Goal: Transaction & Acquisition: Subscribe to service/newsletter

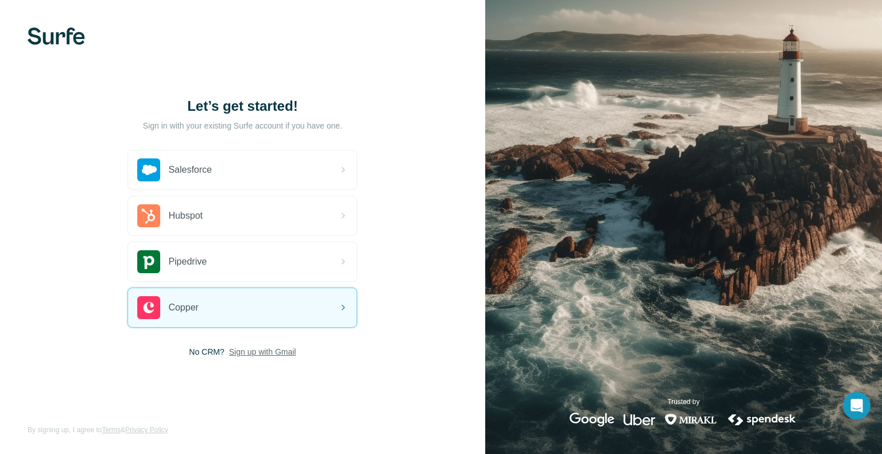
click at [241, 352] on span "Sign up with Gmail" at bounding box center [262, 351] width 67 height 11
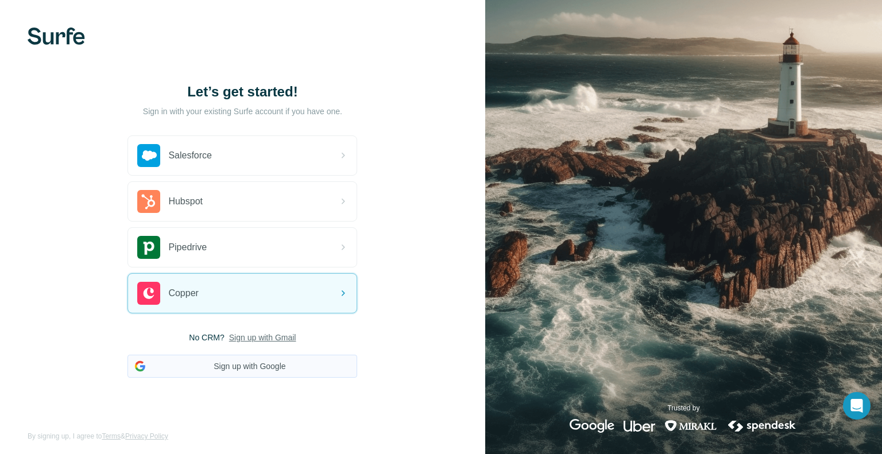
click at [244, 360] on button "Sign up with Google" at bounding box center [242, 366] width 230 height 23
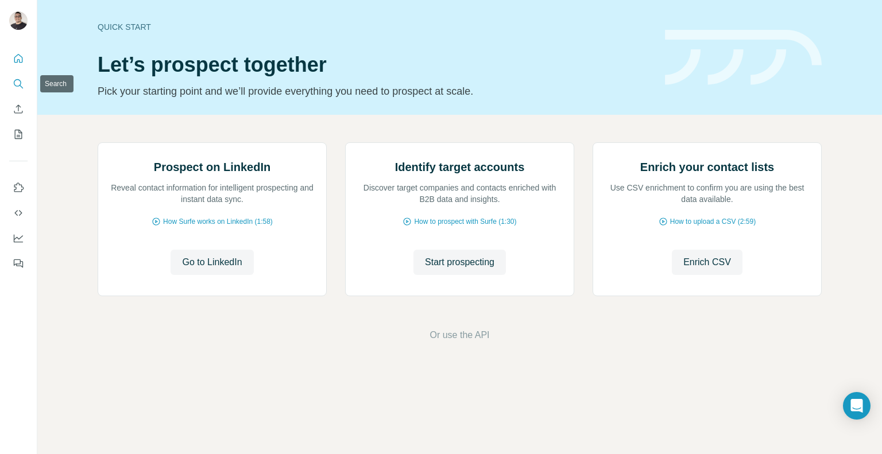
click at [22, 80] on icon "Search" at bounding box center [18, 83] width 11 height 11
click at [18, 87] on icon "Search" at bounding box center [18, 83] width 11 height 11
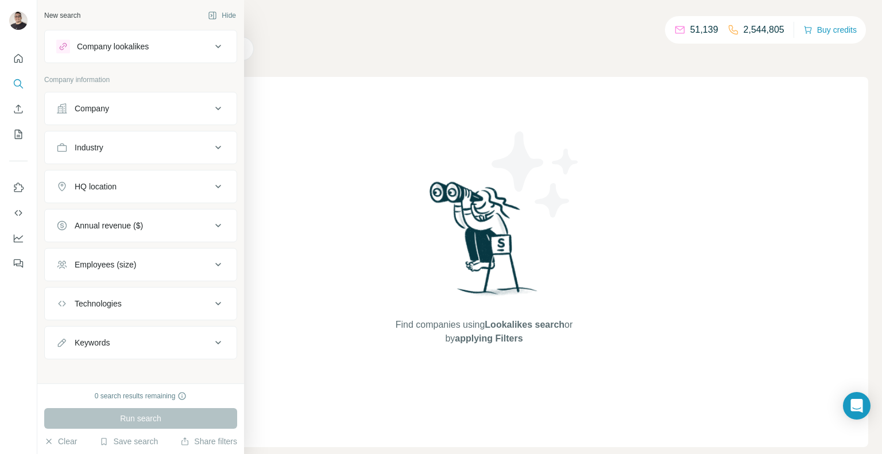
click at [137, 122] on div "Company" at bounding box center [140, 108] width 193 height 33
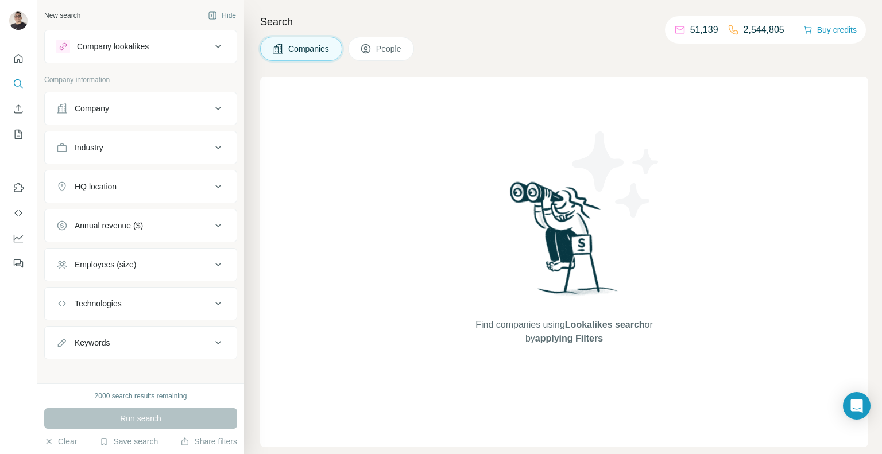
click at [135, 114] on div "Company" at bounding box center [133, 108] width 155 height 11
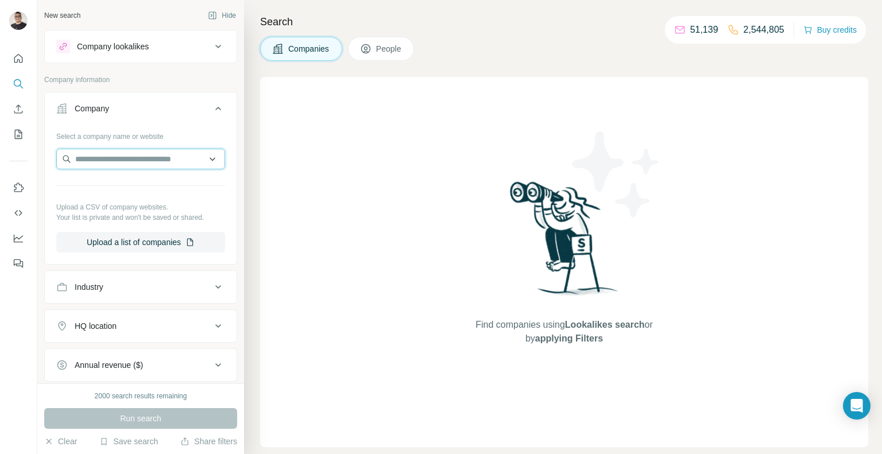
click at [106, 162] on input "text" at bounding box center [140, 159] width 169 height 21
paste input "**********"
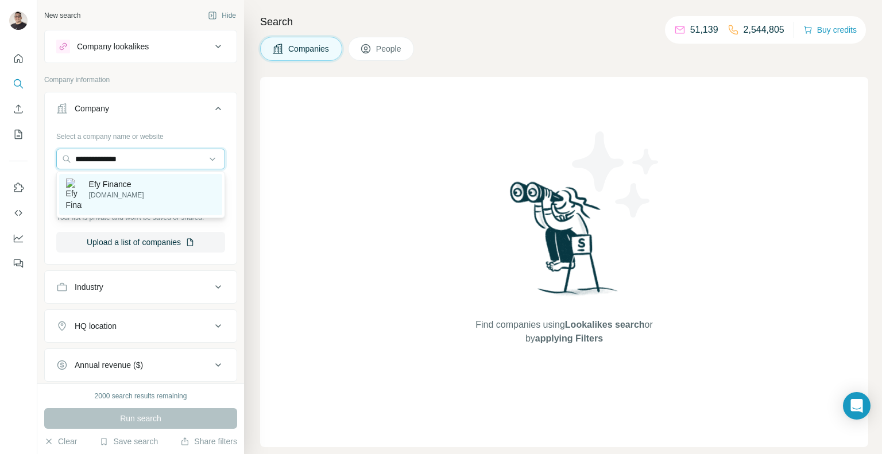
type input "**********"
click at [120, 186] on p "Efy Finance" at bounding box center [116, 184] width 55 height 11
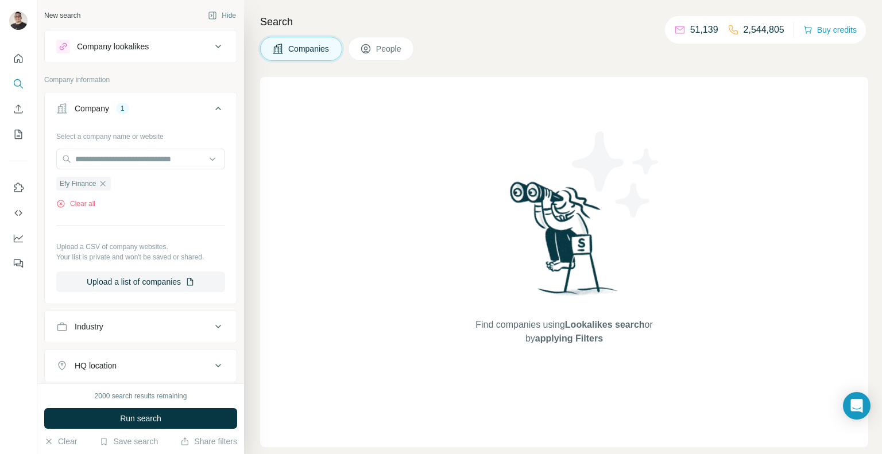
click at [161, 422] on span "Run search" at bounding box center [140, 418] width 41 height 11
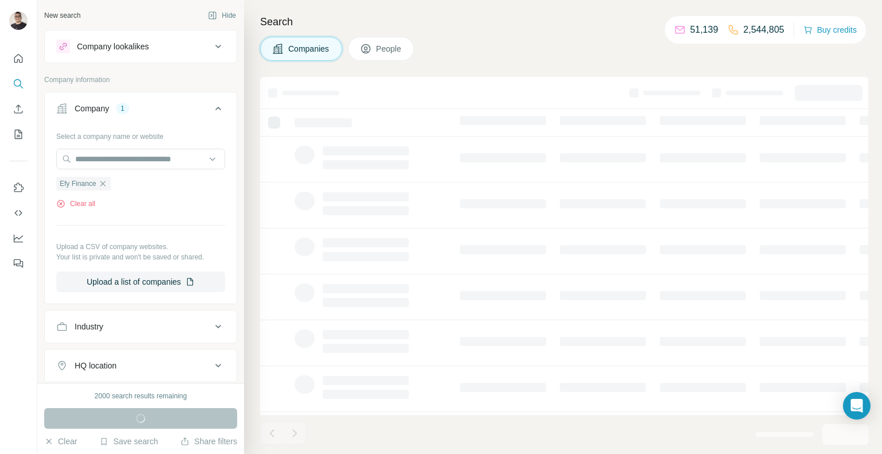
click at [149, 418] on div "Run search" at bounding box center [140, 418] width 193 height 21
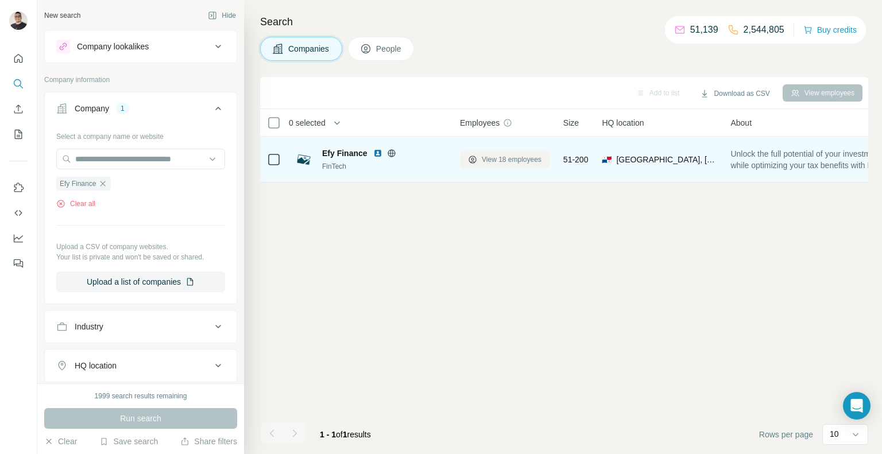
click at [514, 162] on span "View 18 employees" at bounding box center [512, 159] width 60 height 10
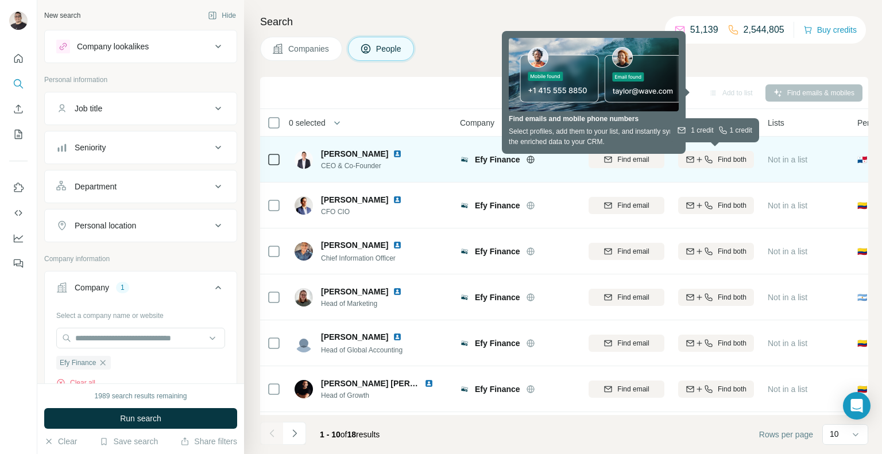
click at [699, 158] on icon "button" at bounding box center [699, 159] width 1 height 5
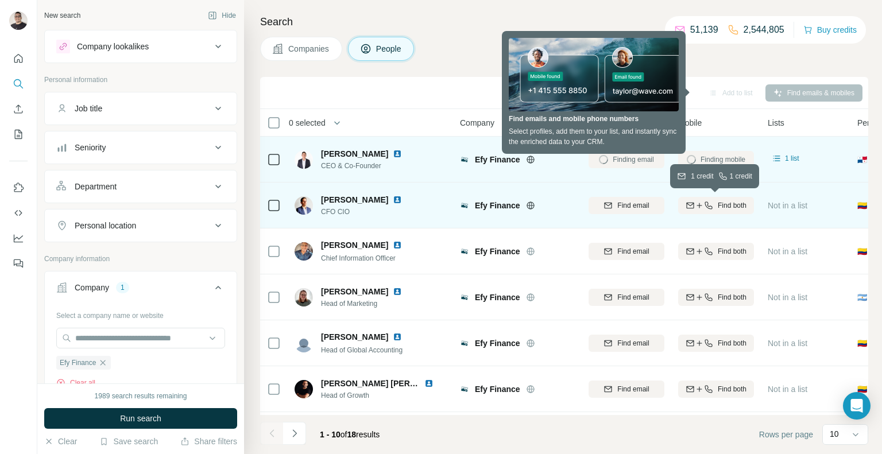
click at [726, 207] on span "Find both" at bounding box center [731, 205] width 29 height 10
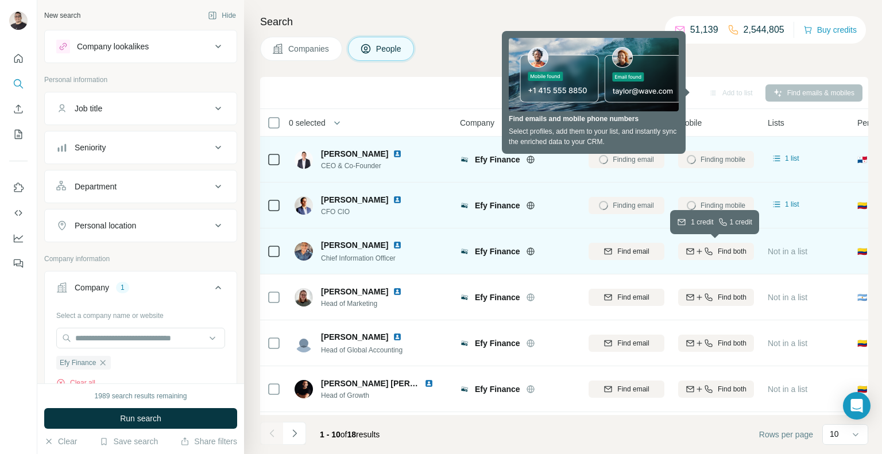
click at [714, 250] on div "Find both" at bounding box center [716, 251] width 76 height 10
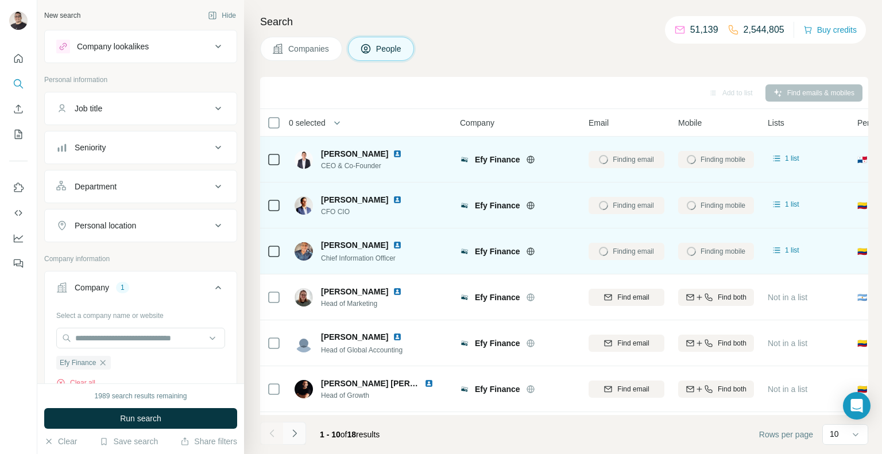
click at [297, 438] on icon "Navigate to next page" at bounding box center [294, 433] width 11 height 11
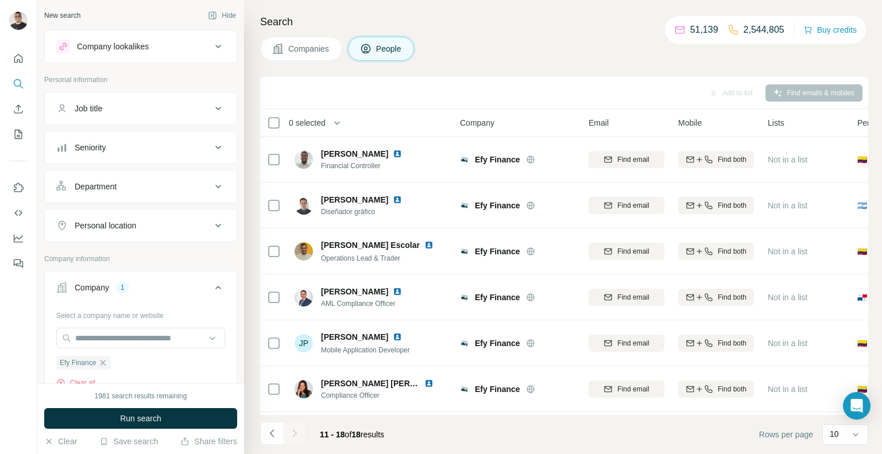
click at [297, 438] on div at bounding box center [294, 433] width 23 height 23
click at [269, 435] on icon "Navigate to previous page" at bounding box center [271, 433] width 11 height 11
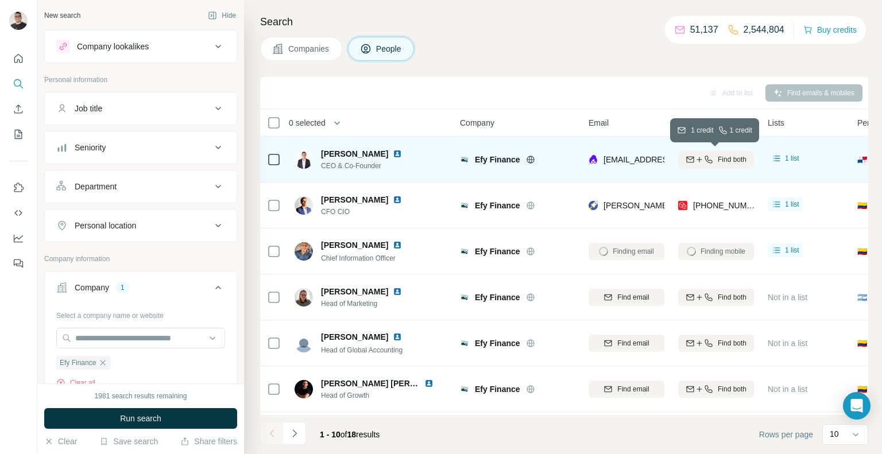
click at [729, 161] on span "Find both" at bounding box center [731, 159] width 29 height 10
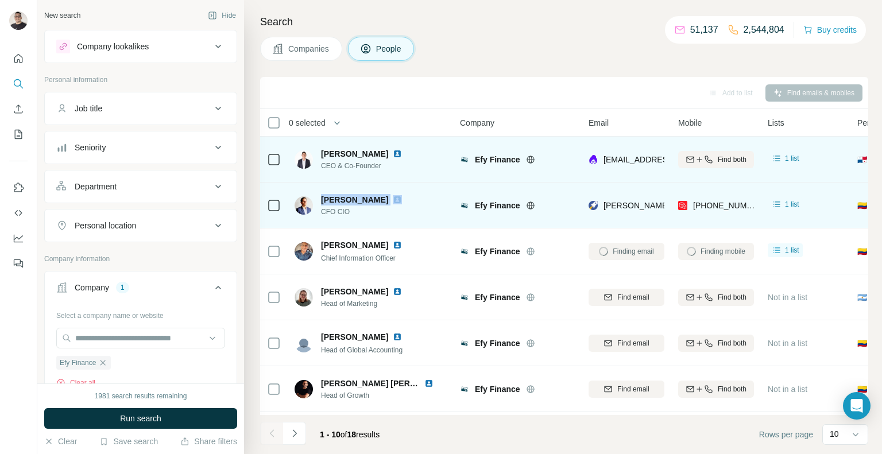
drag, startPoint x: 331, startPoint y: 199, endPoint x: 389, endPoint y: 201, distance: 58.0
click at [389, 201] on div "Felipe Martinez CFO CIO" at bounding box center [354, 205] width 121 height 23
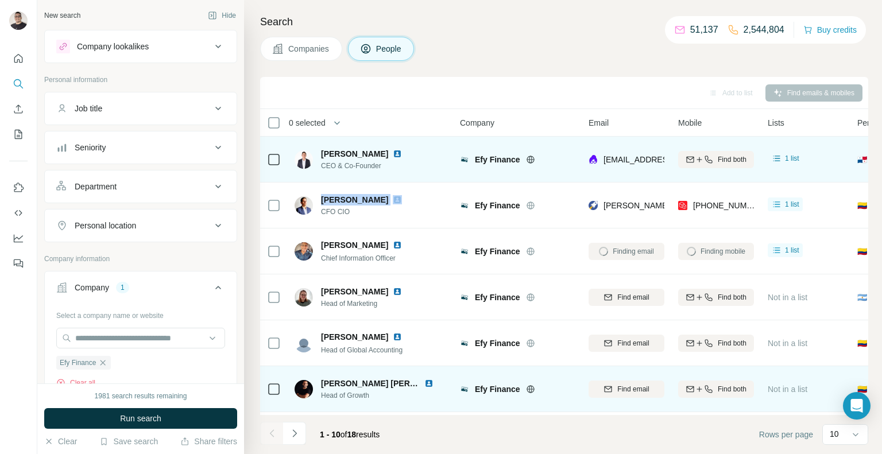
copy span "[PERSON_NAME]"
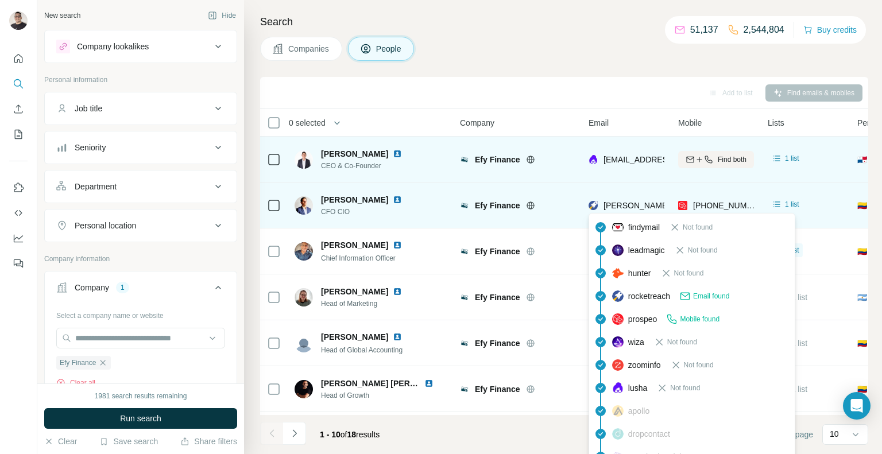
click at [631, 206] on span "[PERSON_NAME][EMAIL_ADDRESS][DOMAIN_NAME]" at bounding box center [704, 205] width 202 height 9
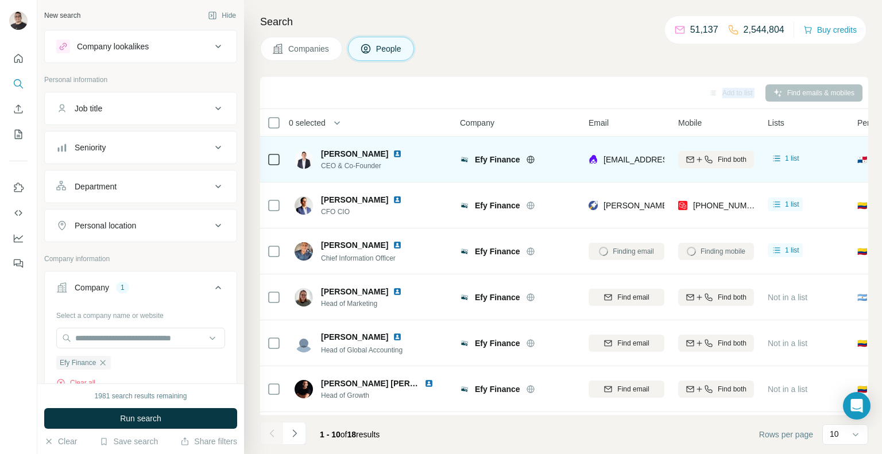
click at [612, 69] on div "Search Companies People Add to list Find emails & mobiles 0 selected People Com…" at bounding box center [563, 227] width 638 height 454
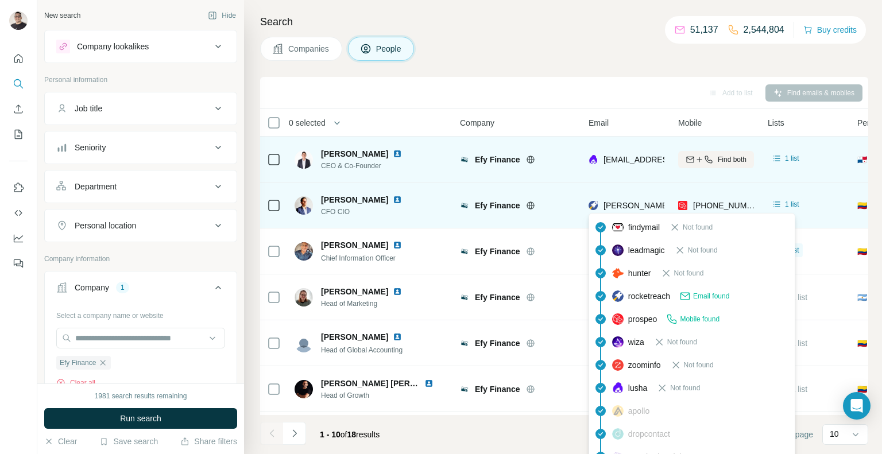
click at [599, 207] on div "[PERSON_NAME][EMAIL_ADDRESS][DOMAIN_NAME]" at bounding box center [692, 205] width 208 height 11
click at [620, 201] on span "[PERSON_NAME][EMAIL_ADDRESS][DOMAIN_NAME]" at bounding box center [704, 205] width 202 height 9
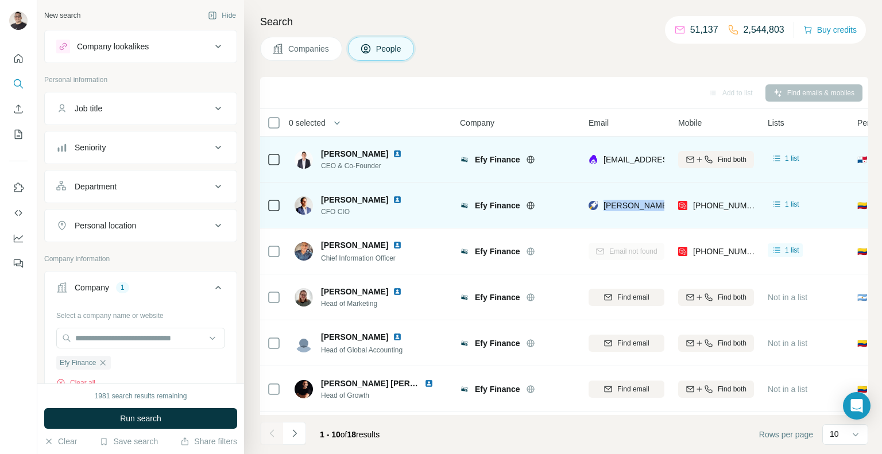
drag, startPoint x: 603, startPoint y: 206, endPoint x: 666, endPoint y: 210, distance: 63.3
click at [666, 210] on td "[PERSON_NAME][EMAIL_ADDRESS][DOMAIN_NAME]" at bounding box center [626, 206] width 90 height 46
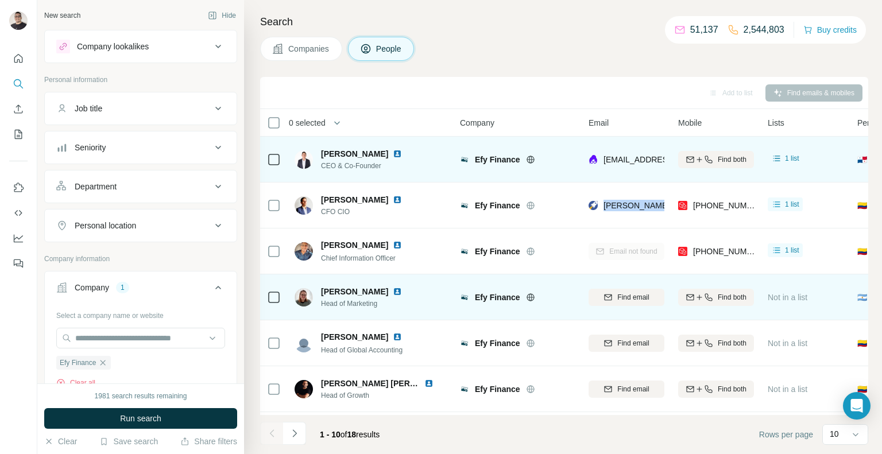
copy span "felipe@emkicapi"
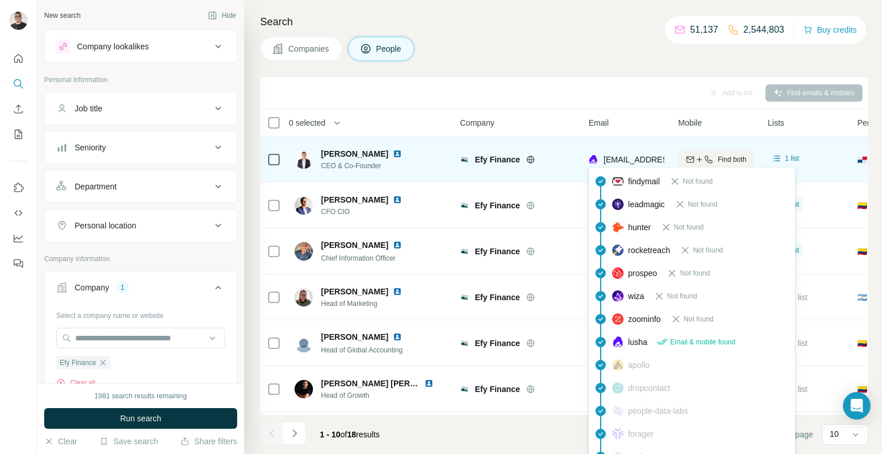
click at [621, 161] on span "[EMAIL_ADDRESS][DOMAIN_NAME]" at bounding box center [671, 159] width 136 height 9
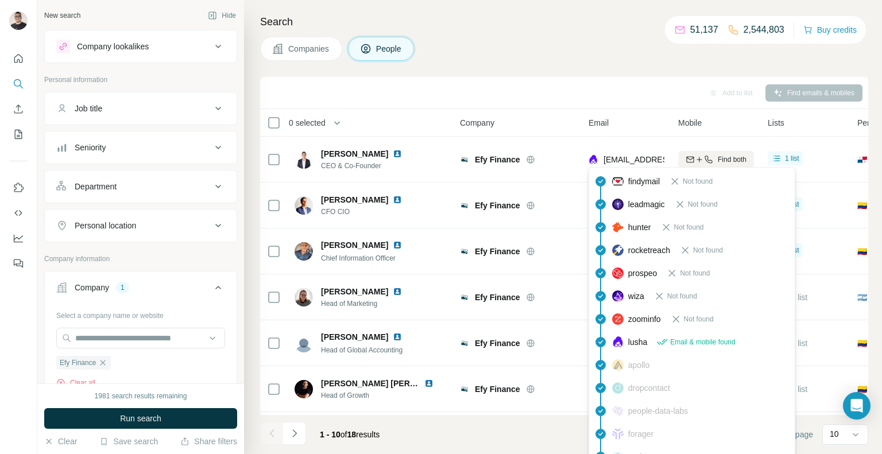
click at [682, 343] on span "Email & mobile found" at bounding box center [702, 342] width 65 height 10
click at [682, 343] on div "Find both" at bounding box center [716, 343] width 76 height 10
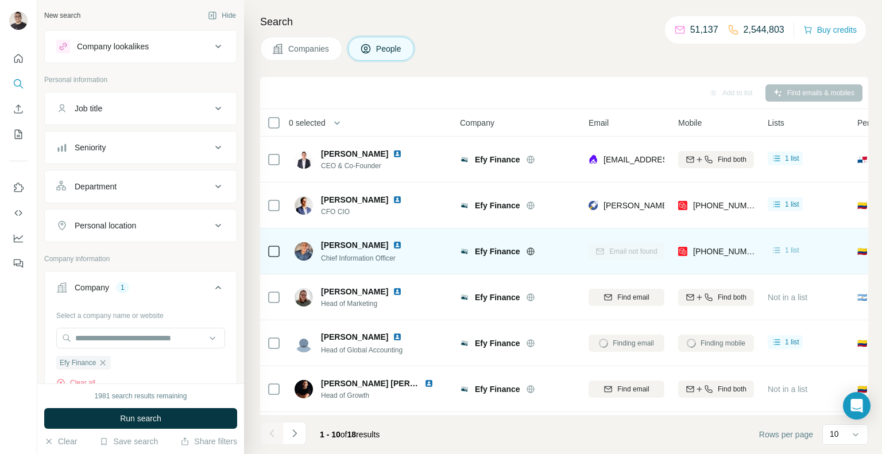
click at [786, 250] on span "1 list" at bounding box center [792, 250] width 14 height 10
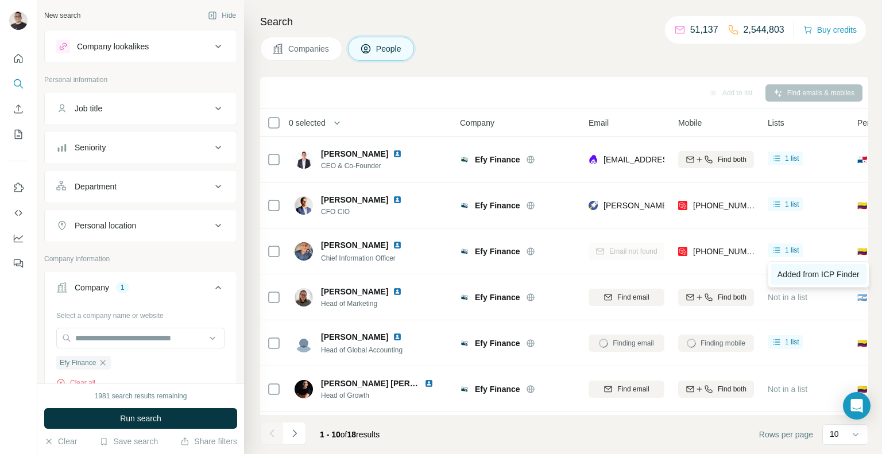
click at [800, 269] on link "Added from ICP Finder" at bounding box center [818, 274] width 96 height 21
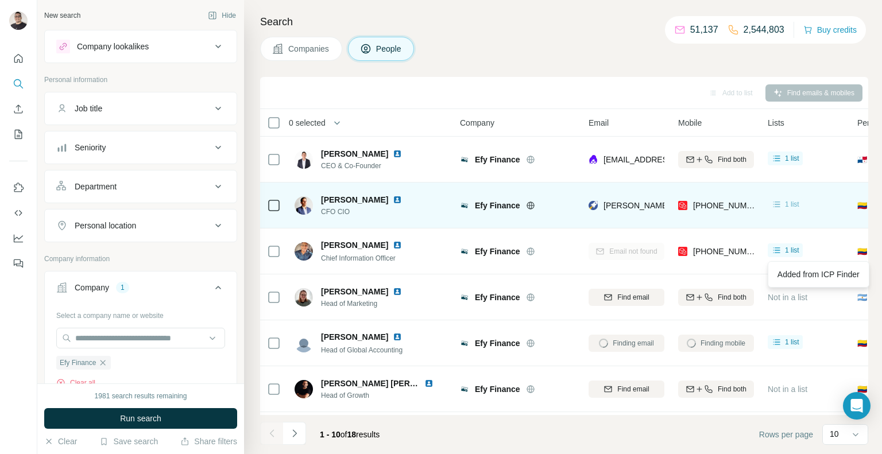
click at [793, 202] on span "1 list" at bounding box center [792, 204] width 14 height 10
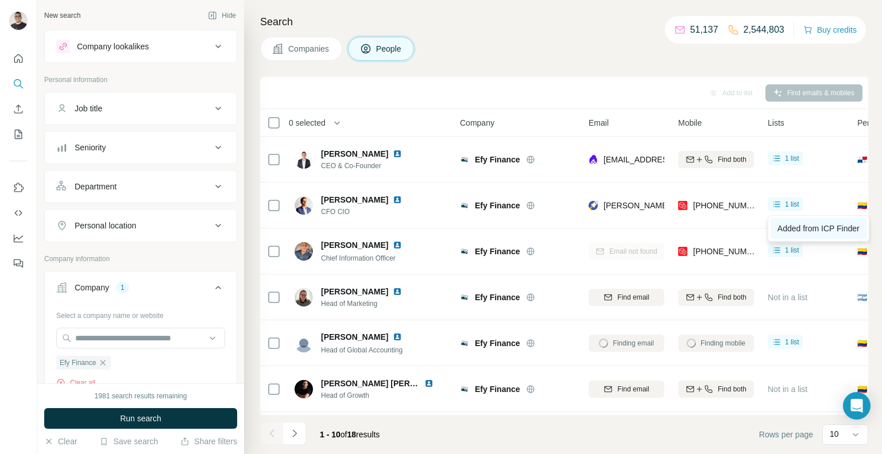
click at [793, 231] on span "Added from ICP Finder" at bounding box center [818, 228] width 82 height 9
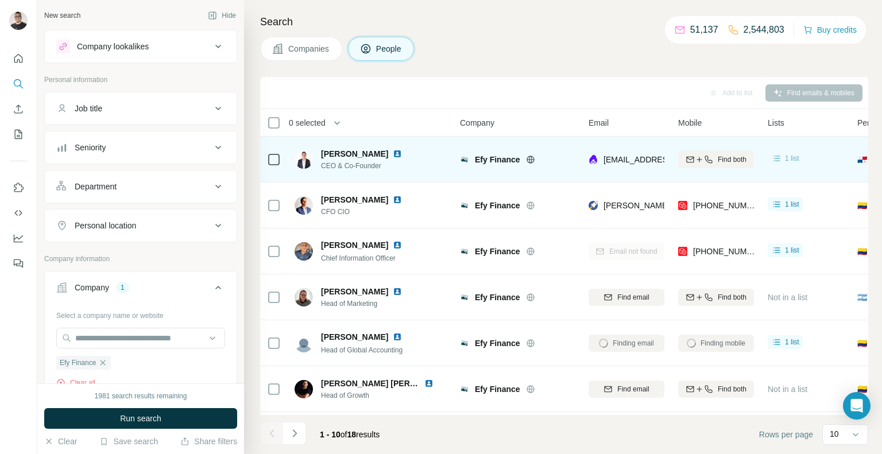
click at [798, 158] on span "1 list" at bounding box center [792, 158] width 14 height 10
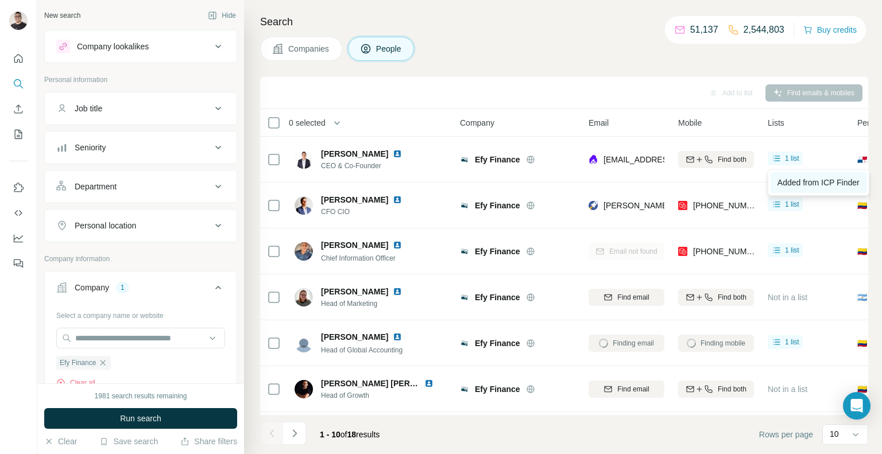
click at [804, 180] on span "Added from ICP Finder" at bounding box center [818, 182] width 82 height 9
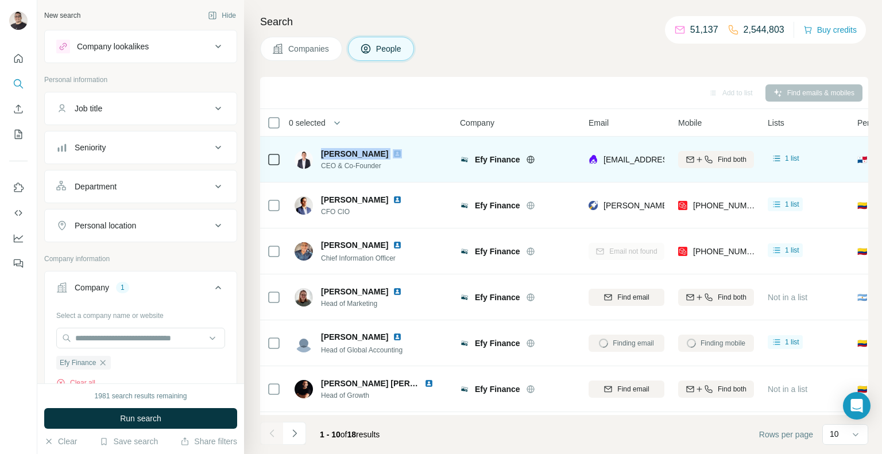
drag, startPoint x: 329, startPoint y: 154, endPoint x: 378, endPoint y: 157, distance: 48.9
click at [378, 157] on div "[PERSON_NAME]" at bounding box center [368, 153] width 95 height 11
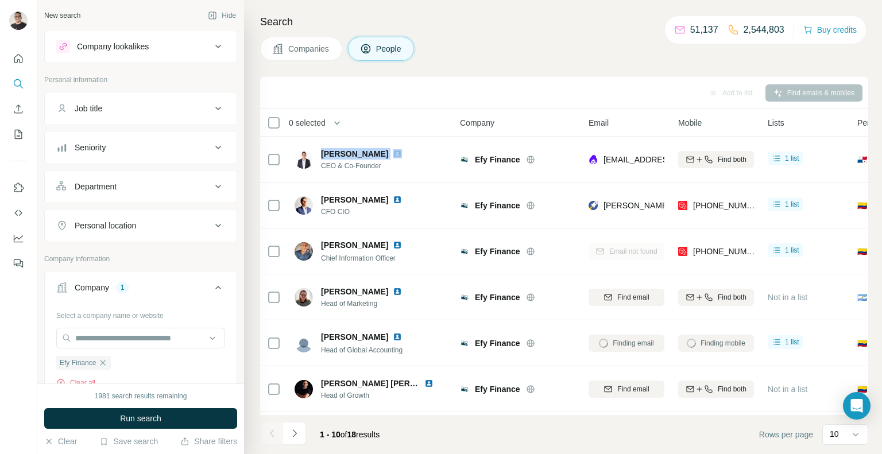
copy span "[PERSON_NAME]"
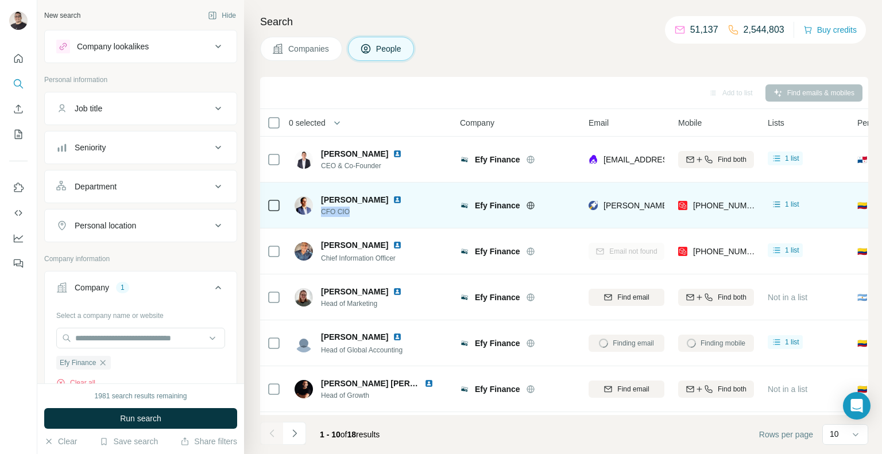
drag, startPoint x: 364, startPoint y: 215, endPoint x: 318, endPoint y: 217, distance: 46.0
click at [318, 217] on div "Felipe Martinez CFO CIO" at bounding box center [370, 205] width 153 height 32
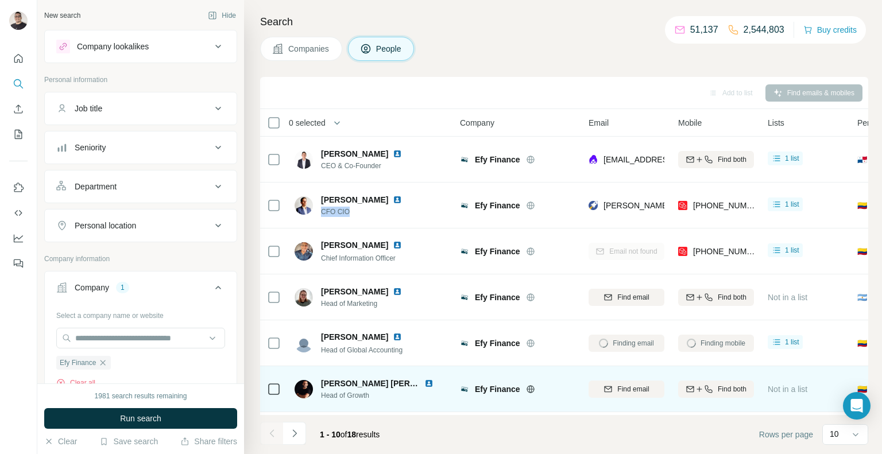
copy span "CFO CIO"
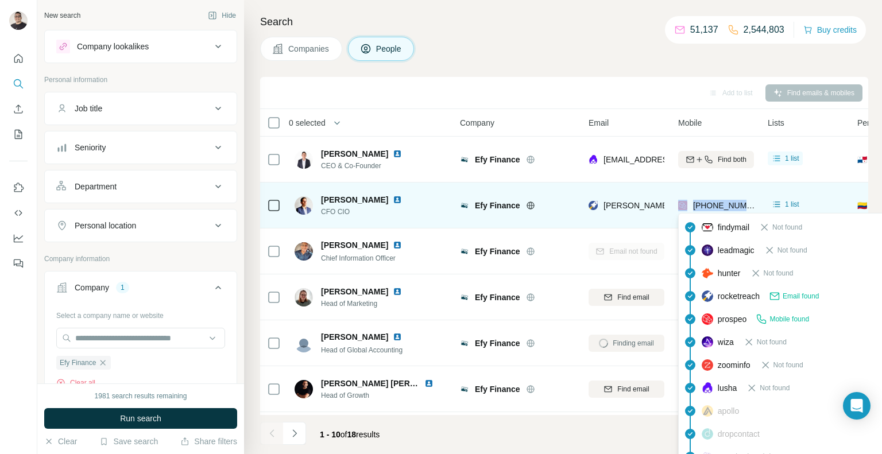
drag, startPoint x: 754, startPoint y: 205, endPoint x: 689, endPoint y: 205, distance: 64.9
click at [689, 205] on td "[PHONE_NUMBER]" at bounding box center [716, 206] width 90 height 46
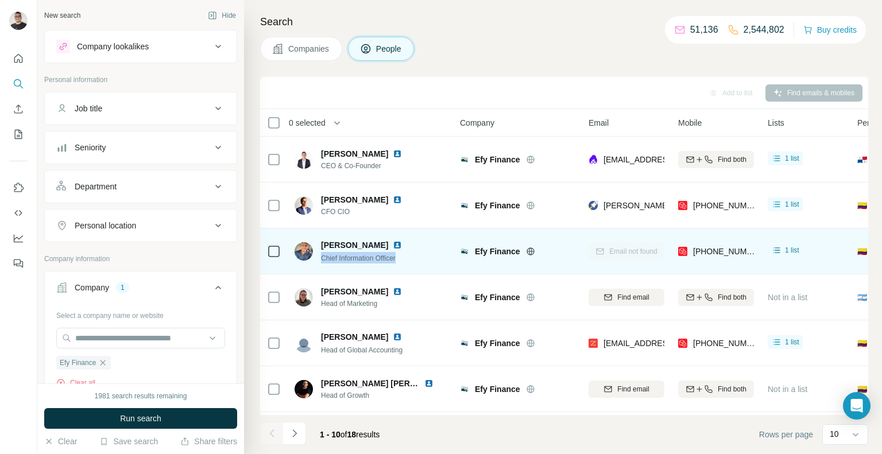
drag, startPoint x: 410, startPoint y: 262, endPoint x: 317, endPoint y: 260, distance: 93.6
click at [317, 260] on div "Fred Morel Chief Information Officer" at bounding box center [370, 251] width 153 height 32
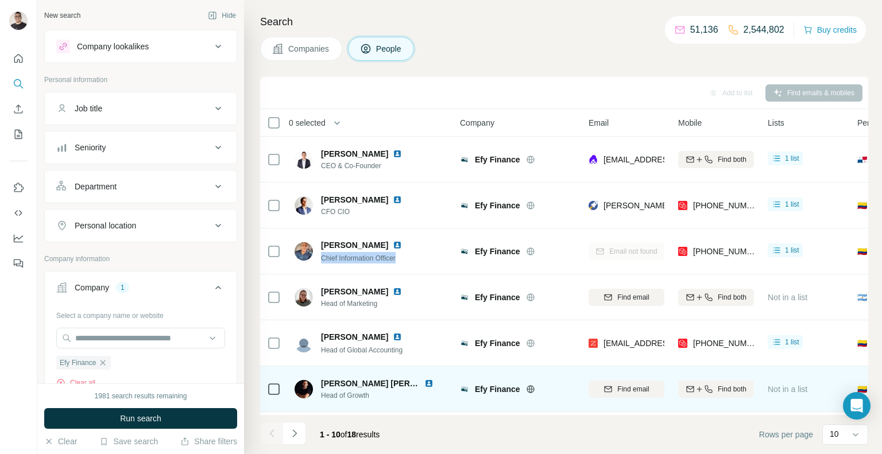
copy span "Chief Information Officer"
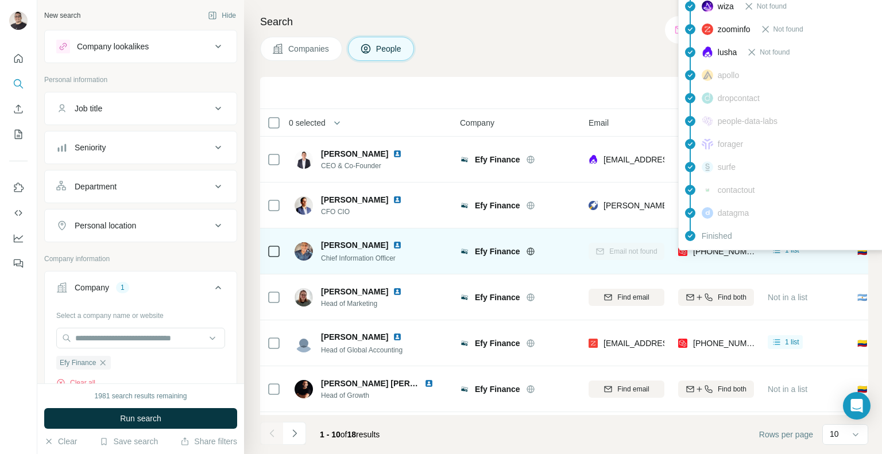
click at [711, 253] on span "[PHONE_NUMBER]" at bounding box center [729, 251] width 72 height 9
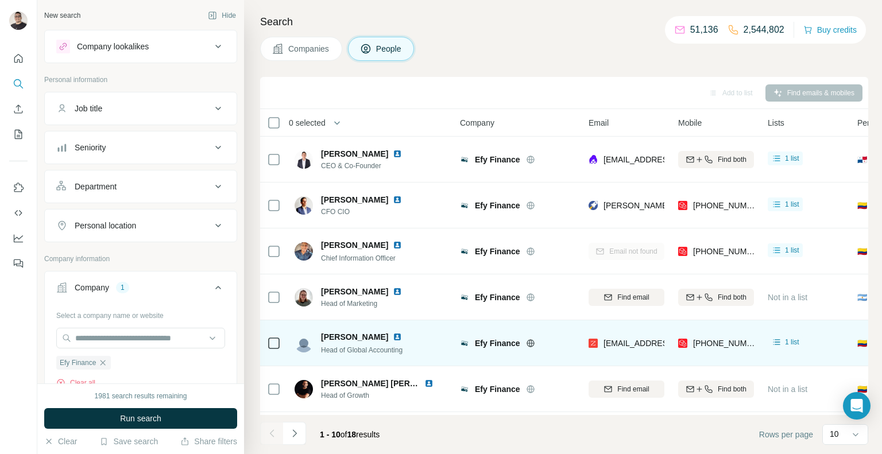
drag, startPoint x: 323, startPoint y: 337, endPoint x: 381, endPoint y: 339, distance: 58.6
click at [381, 339] on span "[PERSON_NAME]" at bounding box center [354, 336] width 67 height 11
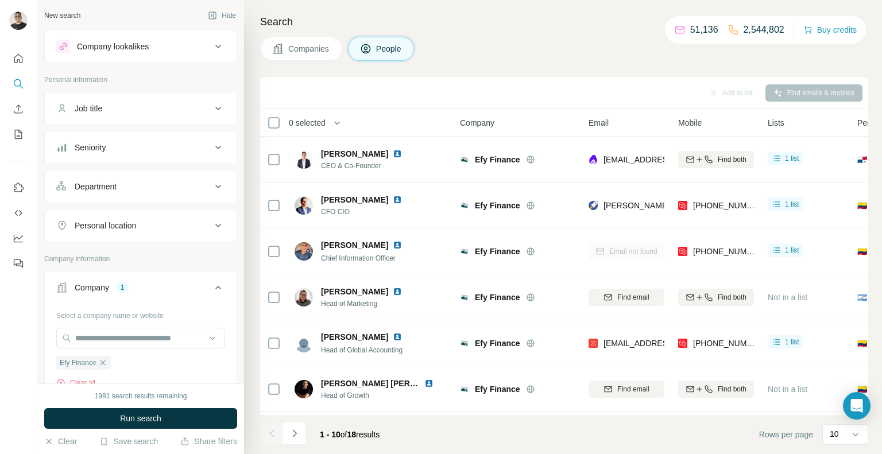
copy span "[PERSON_NAME]"
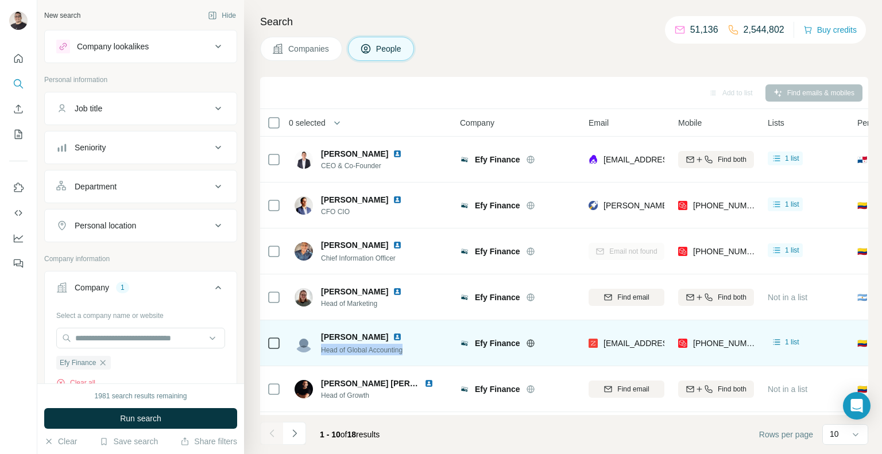
drag, startPoint x: 410, startPoint y: 351, endPoint x: 317, endPoint y: 350, distance: 93.0
click at [317, 350] on div "Gabriel Ramirez Head of Global Accounting" at bounding box center [370, 343] width 153 height 32
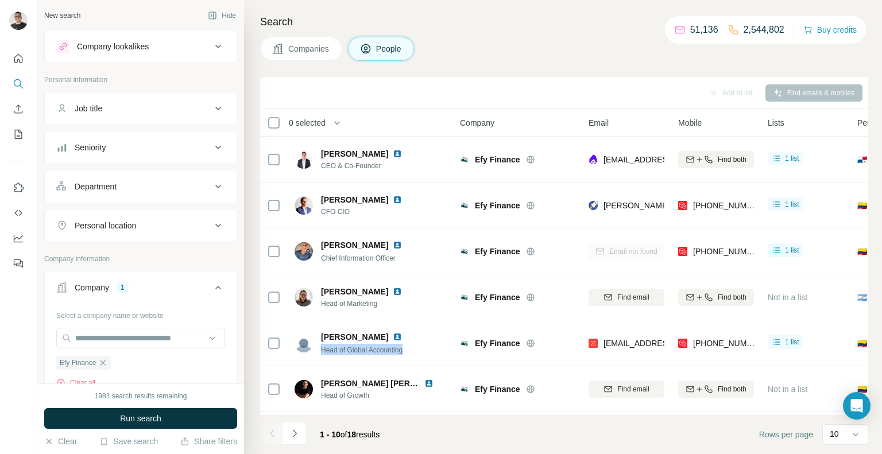
copy span "Head of Global Accounting"
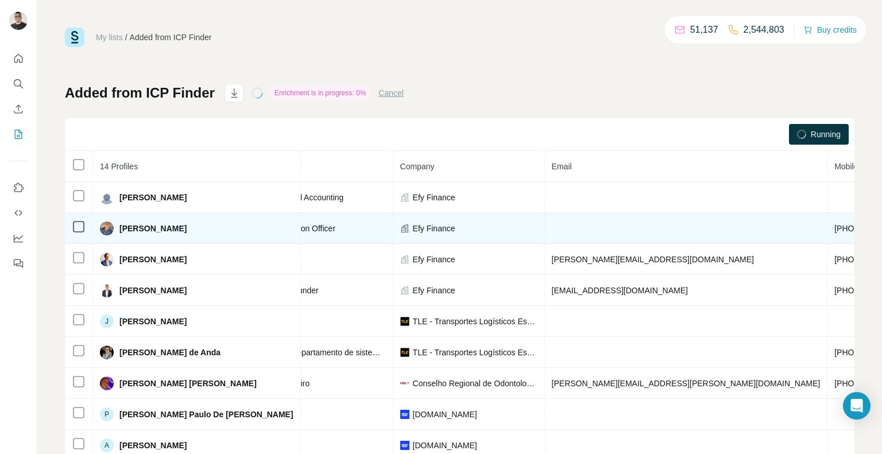
scroll to position [1, 209]
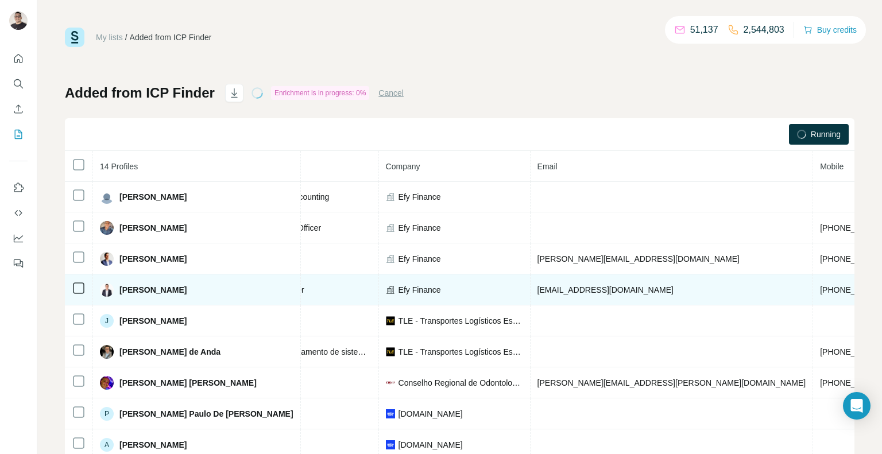
click at [551, 289] on span "atobon@efinti.com" at bounding box center [605, 289] width 136 height 9
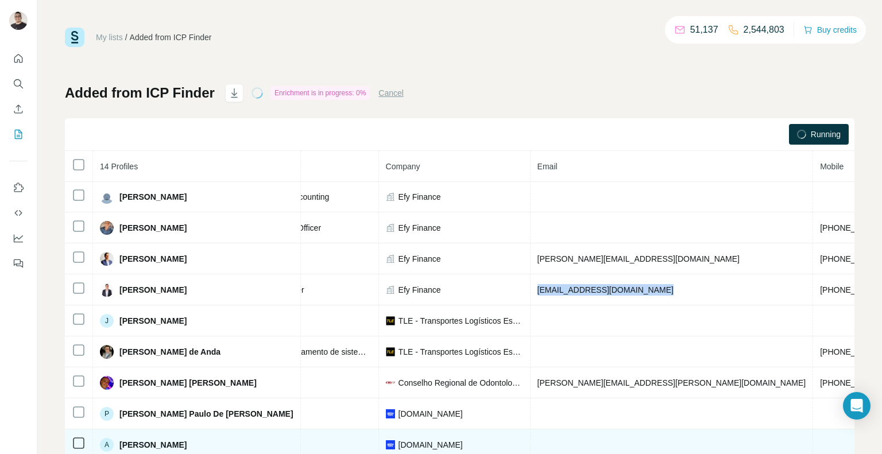
copy span "atobon@efinti.com"
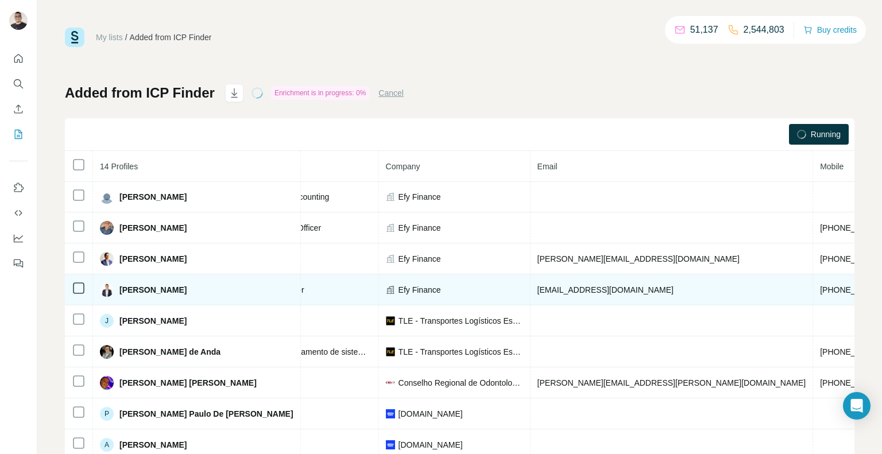
click at [820, 286] on span "+573127524789" at bounding box center [856, 289] width 72 height 9
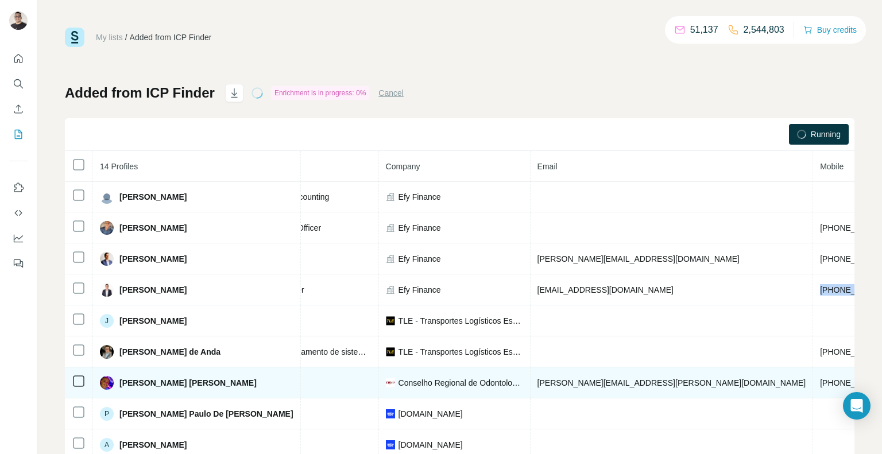
copy span "+573127524789"
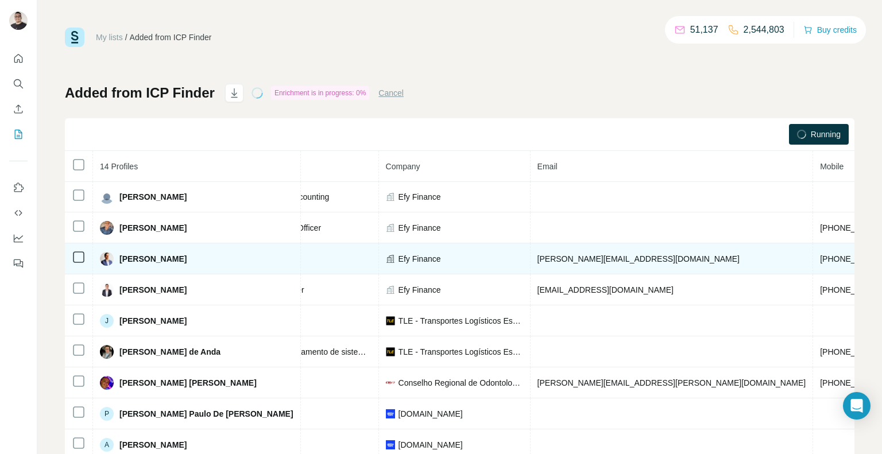
click at [177, 260] on span "Felipe Martinez" at bounding box center [152, 258] width 67 height 11
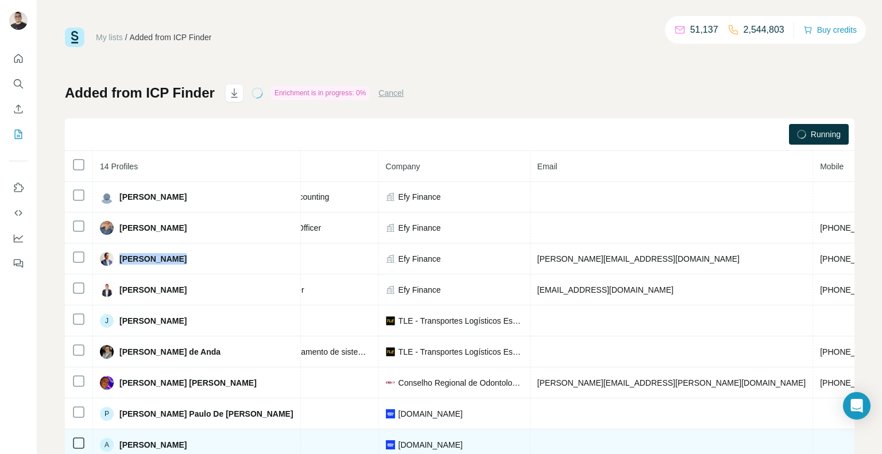
copy span "Felipe Martinez"
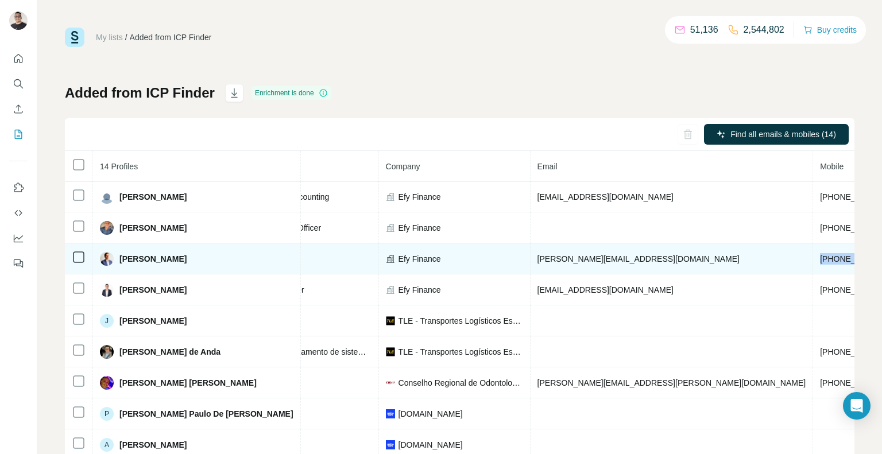
drag, startPoint x: 658, startPoint y: 258, endPoint x: 598, endPoint y: 259, distance: 60.3
click at [813, 259] on td "[PHONE_NUMBER]" at bounding box center [856, 258] width 87 height 31
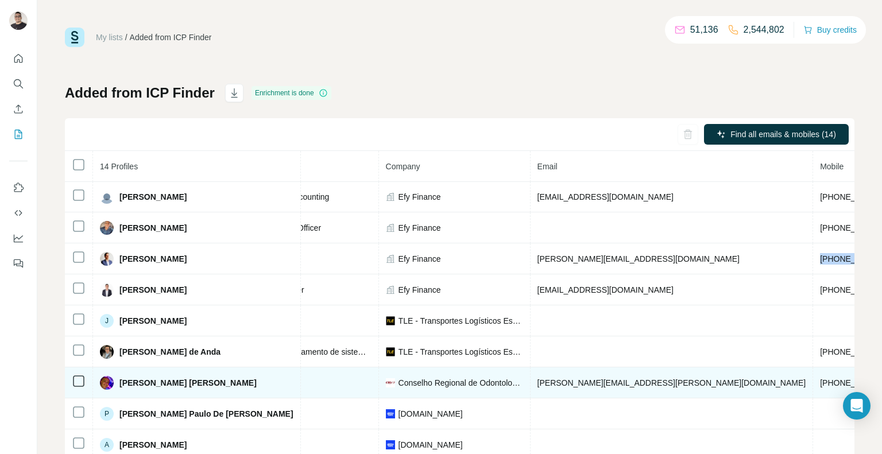
copy span "[PHONE_NUMBER]"
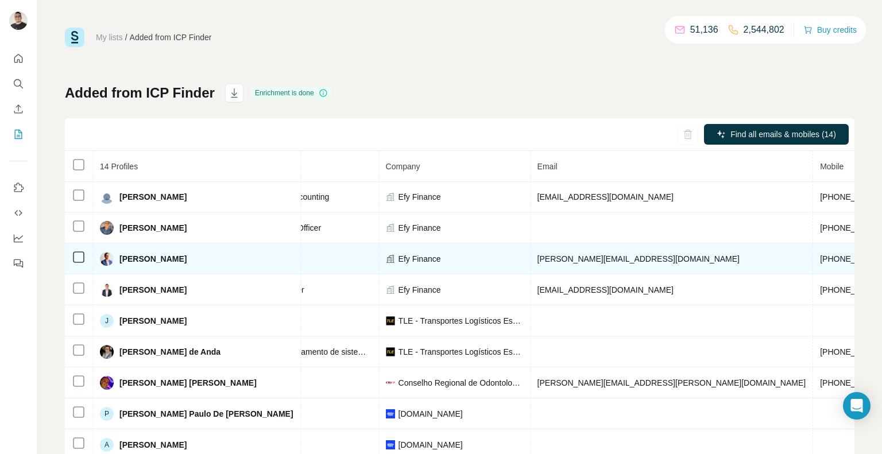
click at [572, 259] on span "[PERSON_NAME][EMAIL_ADDRESS][DOMAIN_NAME]" at bounding box center [638, 258] width 202 height 9
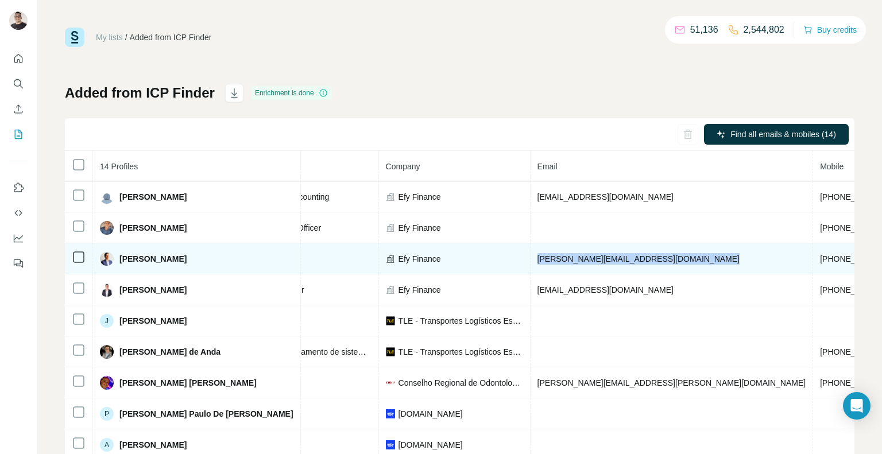
click at [572, 259] on span "[PERSON_NAME][EMAIL_ADDRESS][DOMAIN_NAME]" at bounding box center [638, 258] width 202 height 9
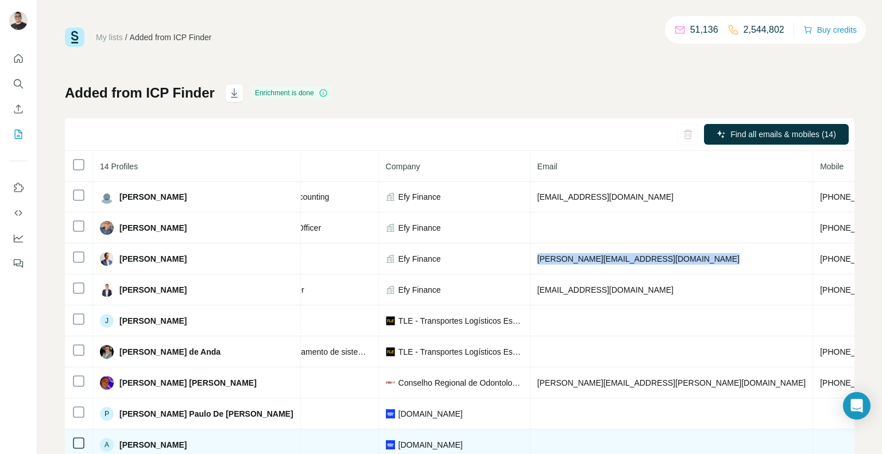
copy span "[PERSON_NAME][EMAIL_ADDRESS][DOMAIN_NAME]"
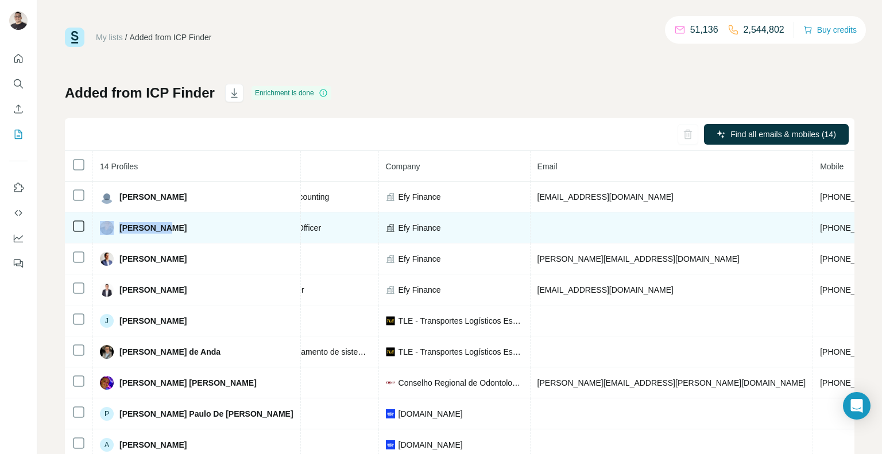
drag, startPoint x: 171, startPoint y: 228, endPoint x: 107, endPoint y: 233, distance: 63.9
click at [107, 233] on div "[PERSON_NAME]" at bounding box center [196, 228] width 193 height 14
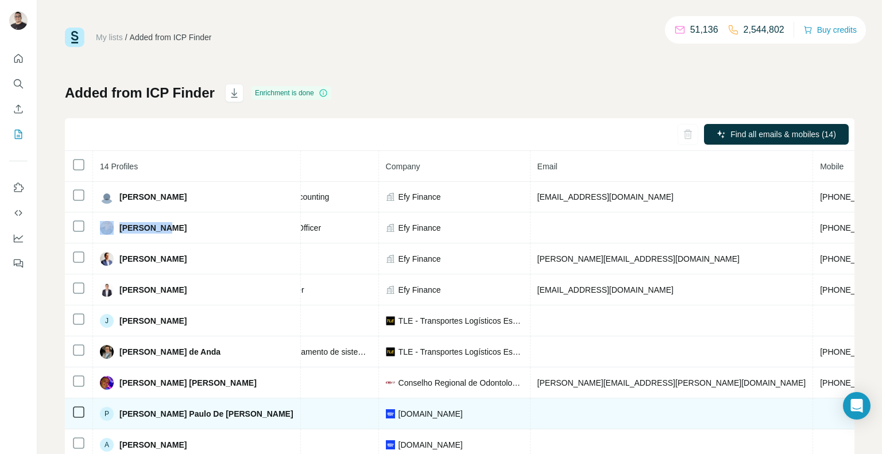
copy div "[PERSON_NAME]"
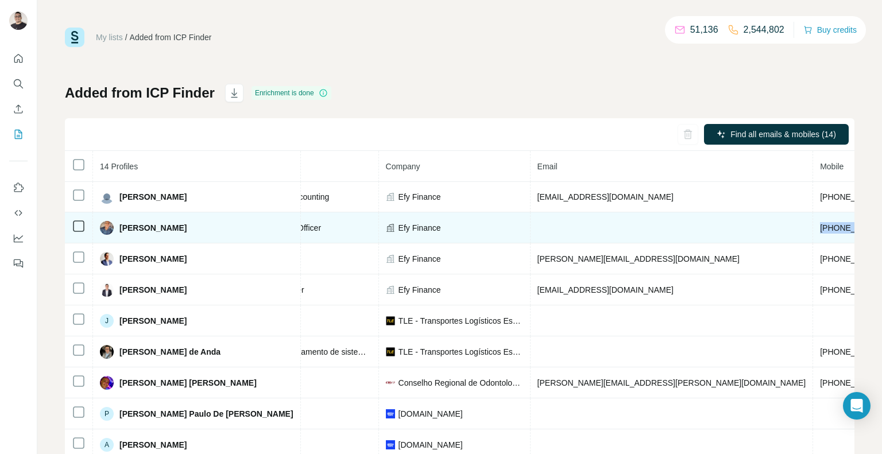
drag, startPoint x: 666, startPoint y: 227, endPoint x: 600, endPoint y: 231, distance: 66.1
click at [813, 231] on td "[PHONE_NUMBER]" at bounding box center [856, 227] width 87 height 31
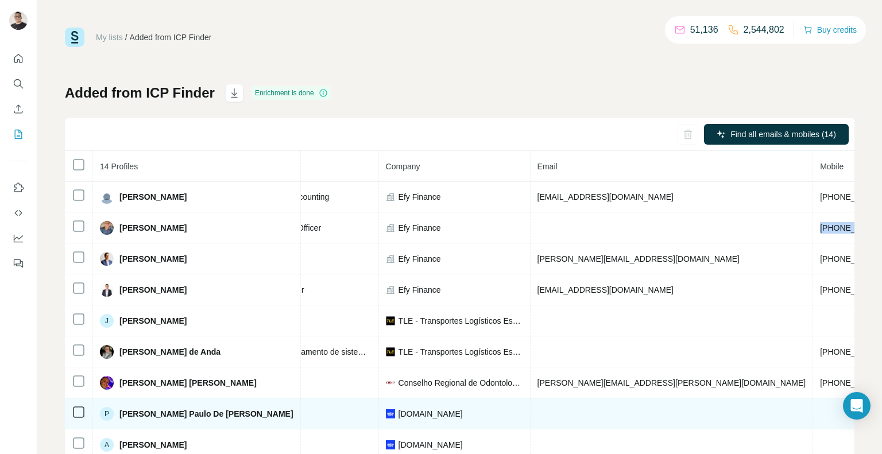
copy span "[PHONE_NUMBER]"
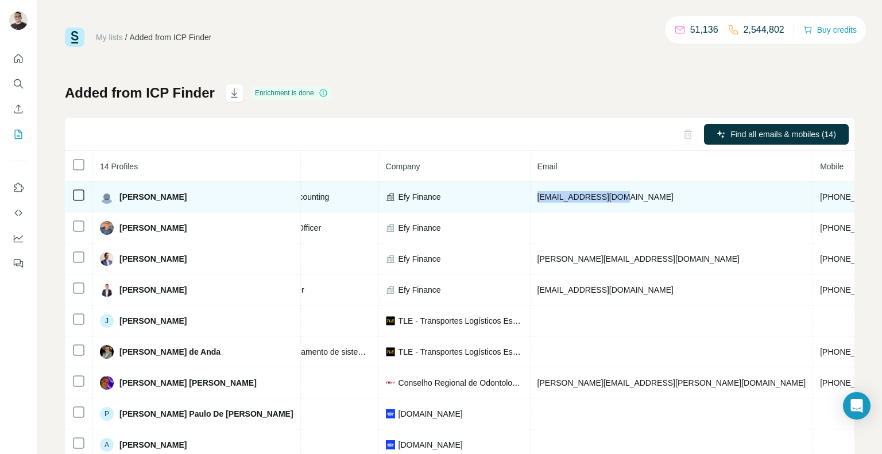
drag, startPoint x: 557, startPoint y: 197, endPoint x: 478, endPoint y: 199, distance: 79.2
click at [530, 199] on td "gramirez@efinti.com" at bounding box center [671, 196] width 283 height 31
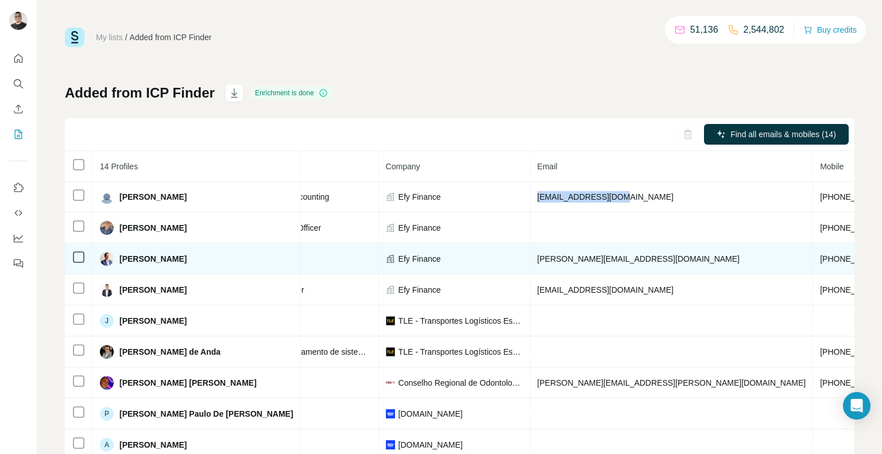
copy span "gramirez@efinti.com"
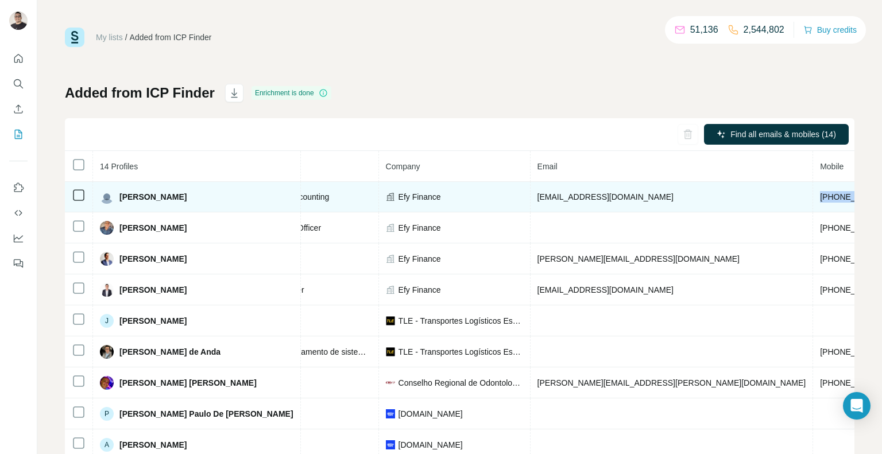
drag, startPoint x: 661, startPoint y: 196, endPoint x: 602, endPoint y: 200, distance: 59.9
click at [813, 200] on td "+573175735524" at bounding box center [856, 196] width 87 height 31
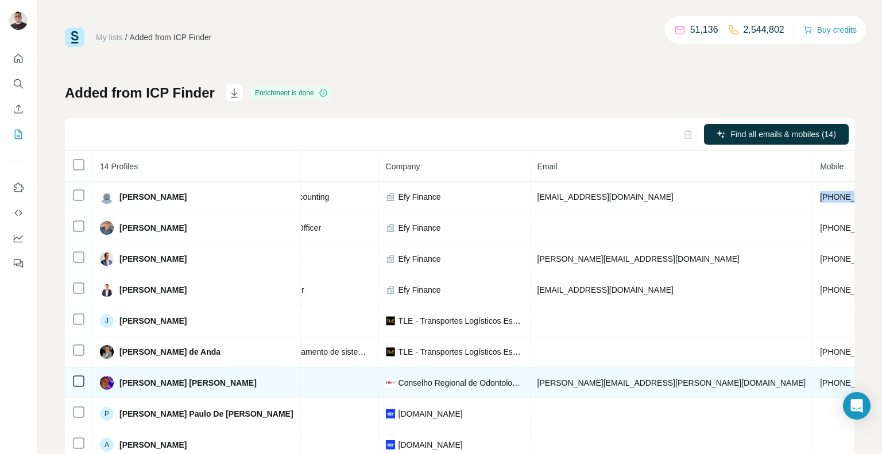
copy span "+573175735524"
